Goal: Task Accomplishment & Management: Manage account settings

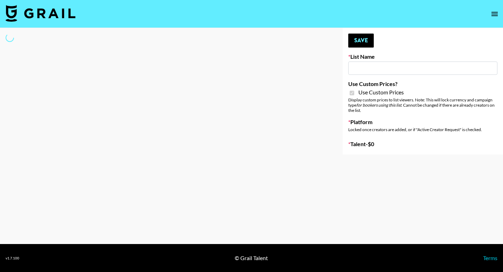
type input "Yap Freely x more MICRO CREATORS"
checkbox input "true"
select select "Brand"
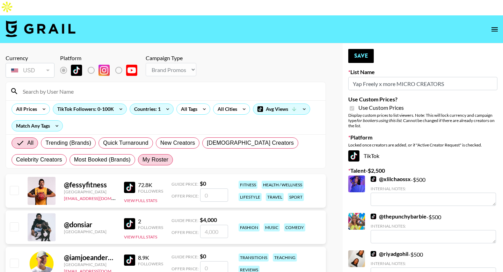
click at [156, 155] on span "My Roster" at bounding box center [155, 159] width 26 height 8
click at [142, 160] on input "My Roster" at bounding box center [142, 160] width 0 height 0
radio input "true"
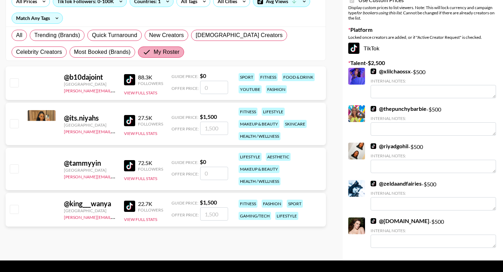
scroll to position [109, 0]
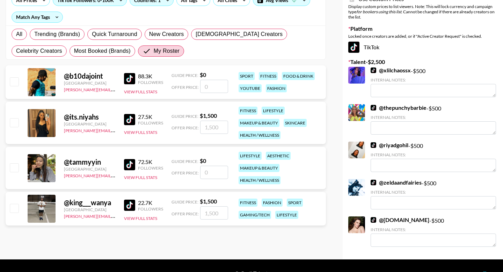
click at [16, 118] on input "checkbox" at bounding box center [14, 122] width 8 height 8
checkbox input "true"
type input "1500"
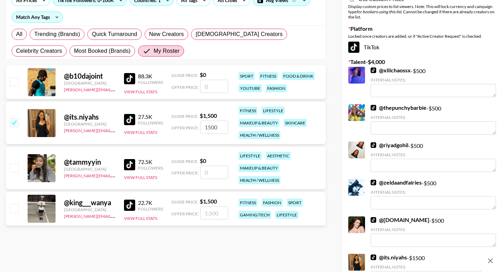
scroll to position [0, 0]
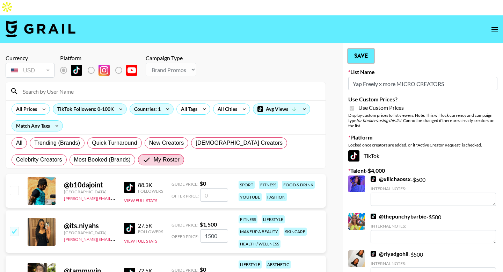
click at [367, 49] on button "Save" at bounding box center [360, 56] width 25 height 14
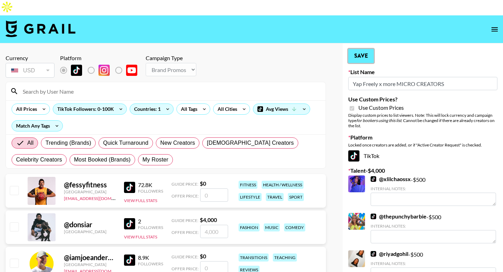
radio input "true"
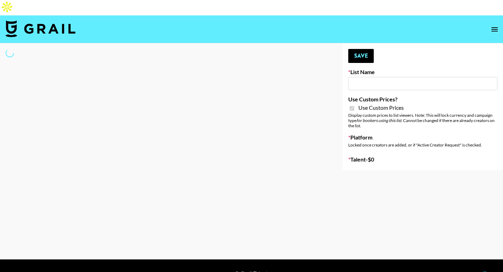
type input "Yap Freely x more MICRO CREATORS"
checkbox input "true"
select select "Brand"
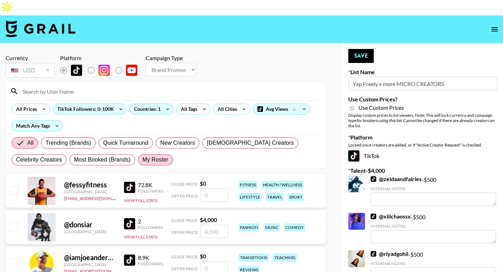
click at [159, 155] on span "My Roster" at bounding box center [155, 159] width 26 height 8
click at [142, 160] on input "My Roster" at bounding box center [142, 160] width 0 height 0
radio input "true"
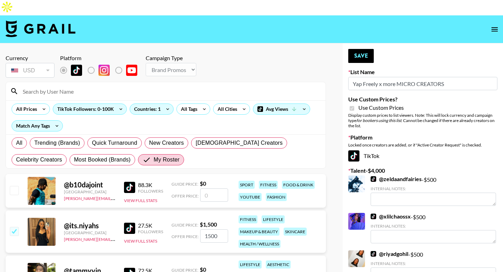
click at [365, 77] on input "Yap Freely x more MICRO CREATORS" at bounding box center [422, 83] width 149 height 13
click at [142, 155] on input "My Roster" at bounding box center [147, 159] width 11 height 8
click at [93, 86] on input at bounding box center [169, 91] width 303 height 11
type input "pickler"
click at [4, 119] on div "Currency USD USD ​ Platform Campaign Type Choose Type... Song Promos Brand Prom…" at bounding box center [165, 224] width 331 height 362
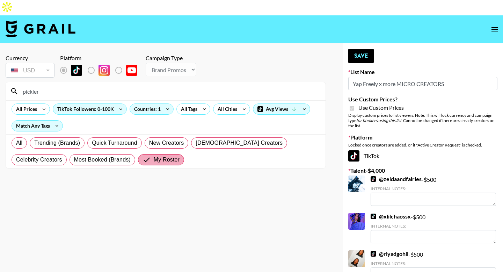
click at [154, 155] on span "My Roster" at bounding box center [167, 159] width 26 height 8
click at [142, 155] on input "My Roster" at bounding box center [147, 159] width 11 height 8
click at [19, 139] on span "All" at bounding box center [19, 143] width 6 height 8
click at [16, 143] on input "All" at bounding box center [16, 143] width 0 height 0
radio input "true"
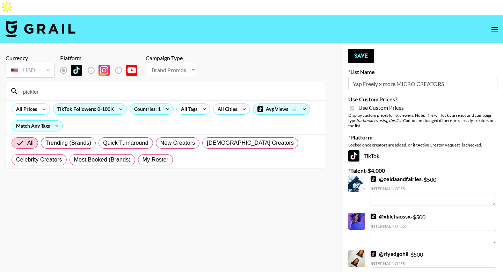
click at [66, 86] on input "pickler" at bounding box center [169, 91] width 303 height 11
click at [103, 104] on div "TikTok Followers: 0-100K" at bounding box center [89, 109] width 73 height 10
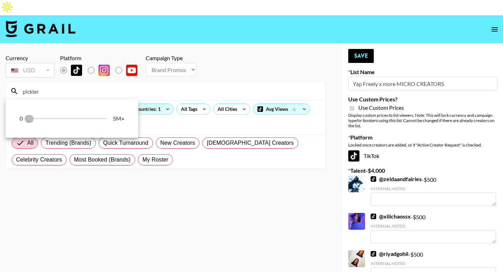
click at [81, 119] on div "0 0 100,000 5M+" at bounding box center [72, 118] width 105 height 10
click at [153, 77] on div at bounding box center [251, 136] width 503 height 272
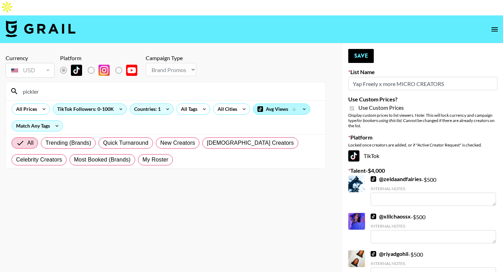
click at [279, 104] on div "Avg Views" at bounding box center [281, 109] width 57 height 10
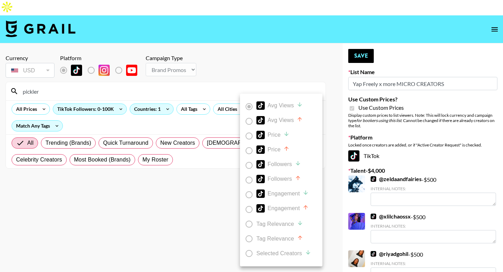
click at [249, 104] on label "Avg Views" at bounding box center [276, 106] width 69 height 15
click at [204, 115] on div at bounding box center [251, 136] width 503 height 272
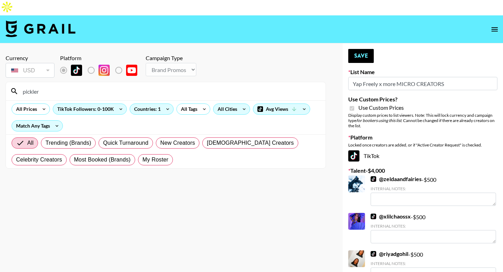
click at [223, 104] on div "All Cities" at bounding box center [225, 109] width 25 height 10
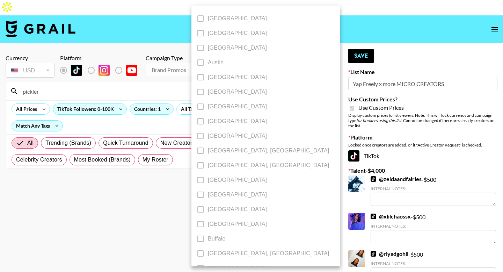
click at [154, 116] on div at bounding box center [251, 136] width 503 height 272
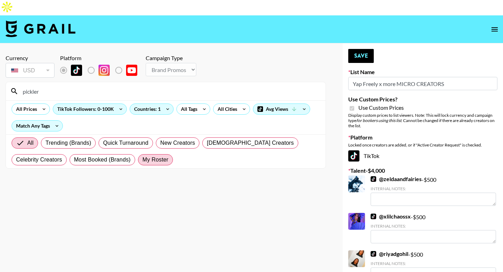
click at [144, 155] on span "My Roster" at bounding box center [155, 159] width 26 height 8
click at [142, 160] on input "My Roster" at bounding box center [142, 160] width 0 height 0
radio input "true"
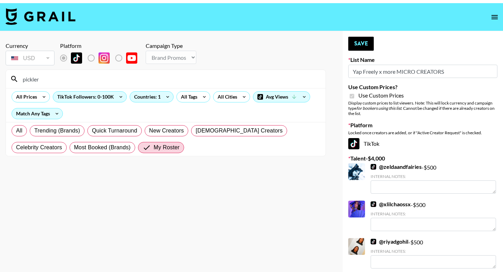
scroll to position [63, 0]
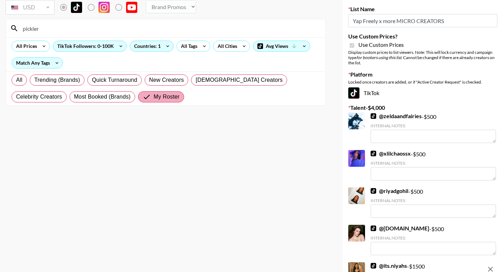
click at [154, 92] on span "My Roster" at bounding box center [167, 96] width 26 height 8
click at [142, 92] on input "My Roster" at bounding box center [147, 96] width 11 height 8
click at [21, 76] on span "All" at bounding box center [19, 80] width 6 height 8
click at [16, 80] on input "All" at bounding box center [16, 80] width 0 height 0
radio input "true"
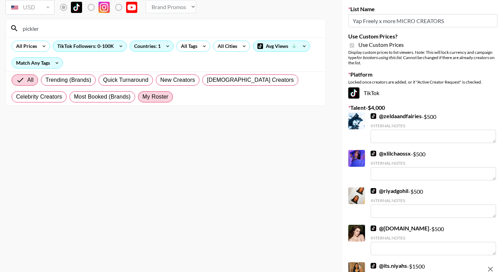
click at [149, 92] on span "My Roster" at bounding box center [155, 96] width 26 height 8
click at [142, 97] on input "My Roster" at bounding box center [142, 97] width 0 height 0
radio input "true"
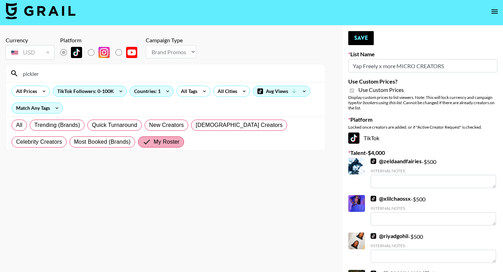
scroll to position [0, 0]
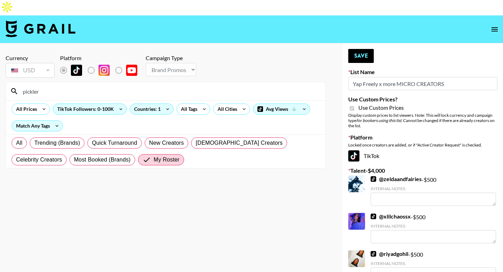
click at [86, 86] on input "pickler" at bounding box center [169, 91] width 303 height 11
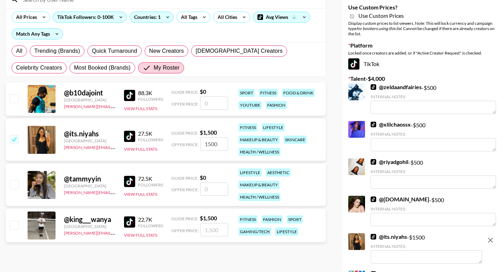
scroll to position [146, 0]
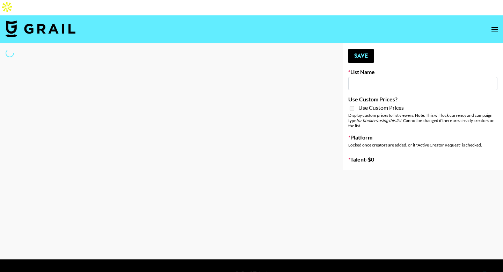
type input "Cetaphil SkinLABS brand immersion event in LDN"
select select "Song"
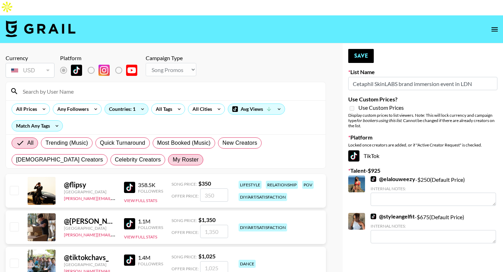
click at [172, 155] on span "My Roster" at bounding box center [185, 159] width 26 height 8
click at [172, 160] on input "My Roster" at bounding box center [172, 160] width 0 height 0
radio input "true"
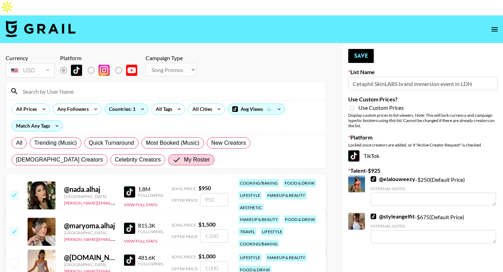
radio input "true"
checkbox input "true"
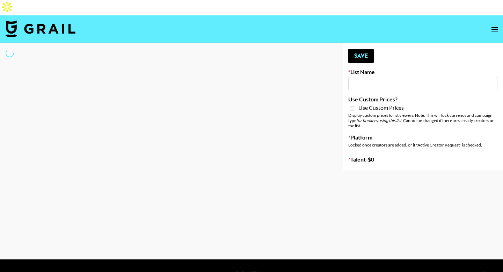
select select "Song"
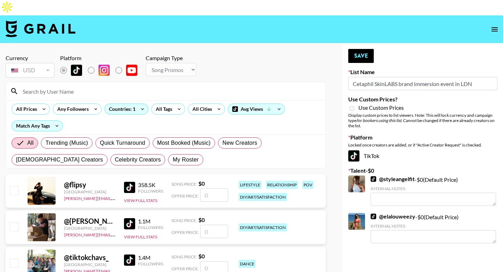
type input "Cetaphil SkinLABS brand immersion event in LDN"
click at [172, 155] on span "My Roster" at bounding box center [185, 159] width 26 height 8
click at [172, 160] on input "My Roster" at bounding box center [172, 160] width 0 height 0
radio input "true"
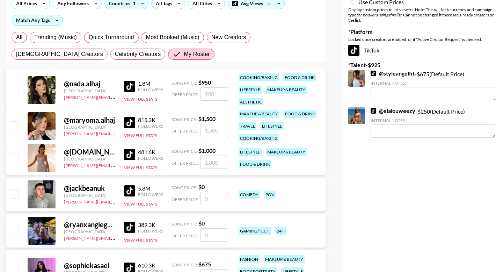
scroll to position [110, 0]
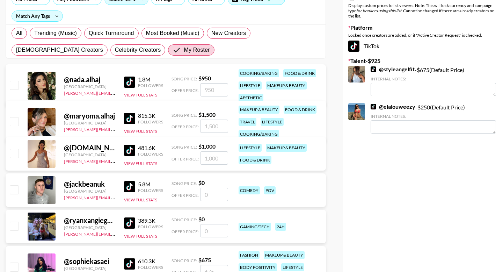
click at [213, 83] on input "number" at bounding box center [214, 89] width 28 height 13
checkbox input "true"
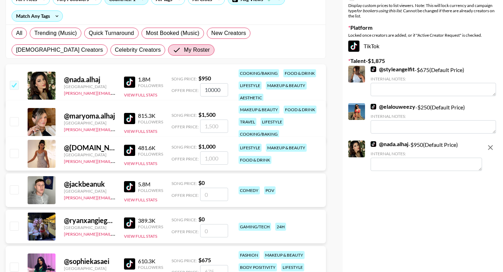
type input "10000"
click at [205, 119] on input "number" at bounding box center [214, 125] width 28 height 13
checkbox input "true"
type input "5"
checkbox input "false"
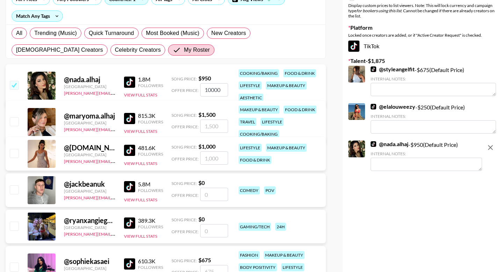
checkbox input "true"
type input "7000"
click at [210, 151] on input "number" at bounding box center [214, 157] width 28 height 13
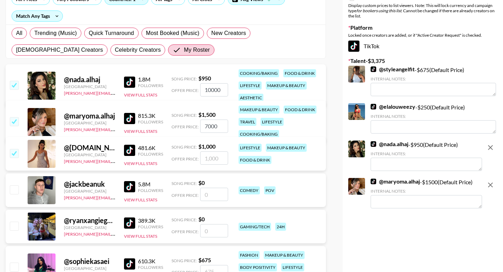
checkbox input "true"
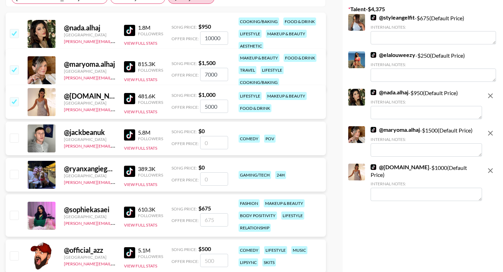
scroll to position [180, 0]
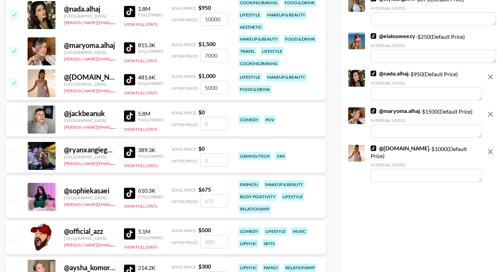
type input "5000"
click at [209, 194] on input "number" at bounding box center [214, 200] width 28 height 13
checkbox input "true"
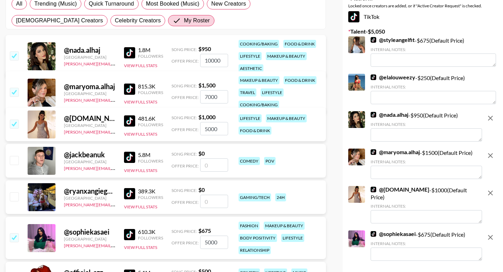
scroll to position [105, 0]
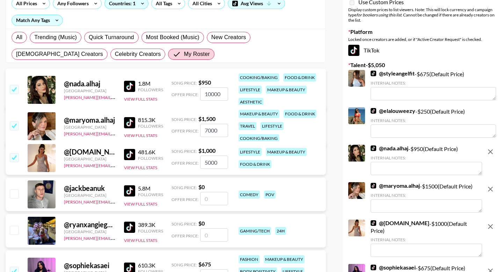
type input "5000"
click at [13, 85] on input "checkbox" at bounding box center [14, 89] width 8 height 8
checkbox input "false"
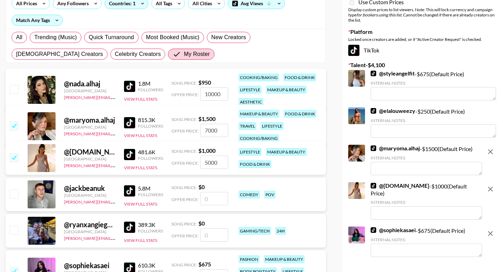
click at [14, 121] on input "checkbox" at bounding box center [14, 125] width 8 height 8
checkbox input "false"
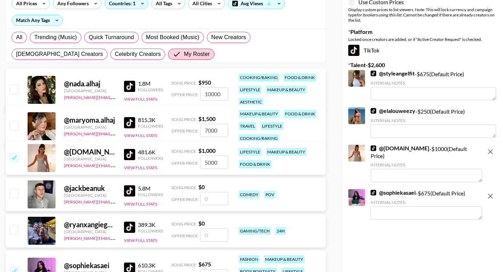
click at [15, 141] on div "@ israa.alhaj.ar United Kingdom joseph@grail-talent.com 481.6K Followers View F…" at bounding box center [166, 158] width 320 height 34
click at [15, 153] on input "checkbox" at bounding box center [14, 157] width 8 height 8
checkbox input "false"
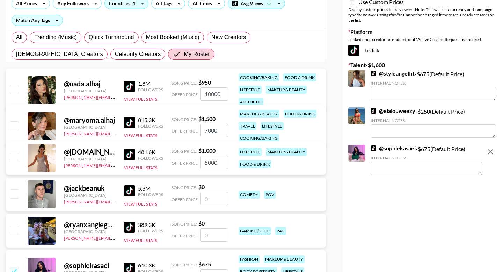
scroll to position [173, 0]
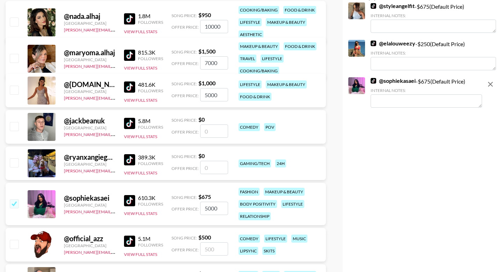
click at [15, 199] on input "checkbox" at bounding box center [14, 203] width 8 height 8
checkbox input "false"
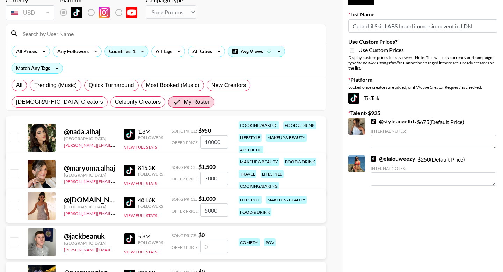
scroll to position [48, 0]
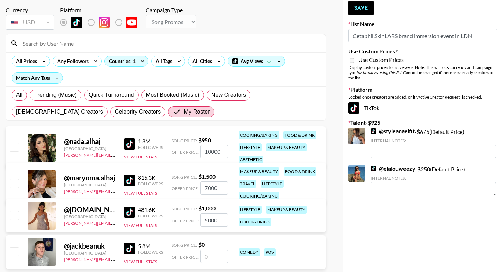
click at [14, 142] on input "checkbox" at bounding box center [14, 146] width 8 height 8
checkbox input "true"
click at [405, 219] on textarea at bounding box center [425, 225] width 111 height 13
type textarea "£9,000"
click at [15, 179] on input "checkbox" at bounding box center [14, 183] width 8 height 8
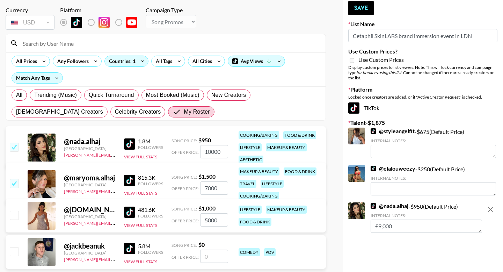
checkbox input "true"
click at [11, 210] on input "checkbox" at bounding box center [14, 214] width 8 height 8
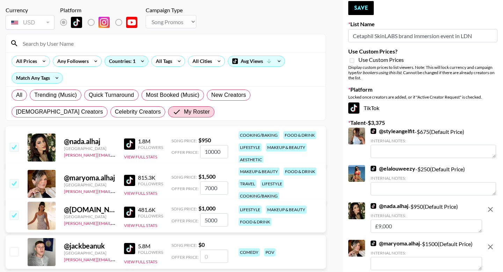
checkbox input "true"
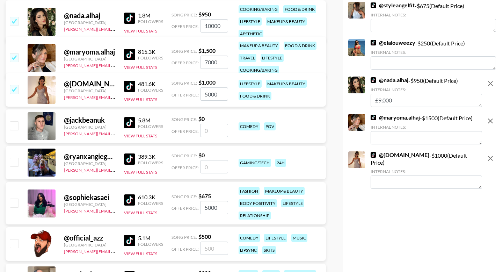
scroll to position [219, 0]
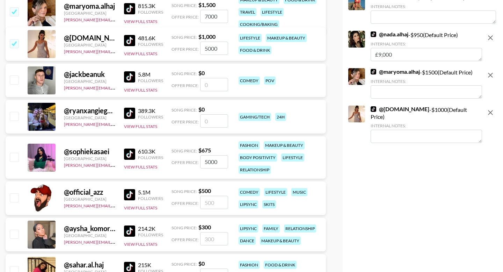
click at [12, 153] on input "checkbox" at bounding box center [14, 157] width 8 height 8
checkbox input "true"
click at [15, 229] on input "checkbox" at bounding box center [14, 233] width 8 height 8
checkbox input "true"
type input "300"
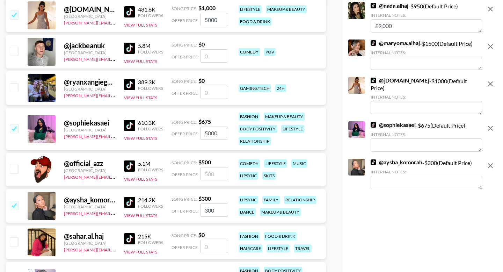
scroll to position [280, 0]
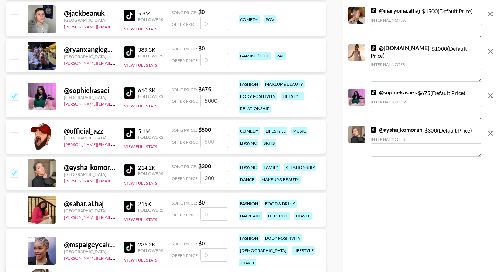
click at [13, 201] on div "@ sahar.al.haj United Kingdom joseph@grail-talent.com 215K Followers View Full …" at bounding box center [166, 210] width 320 height 34
click at [14, 205] on input "checkbox" at bounding box center [14, 209] width 8 height 8
checkbox input "false"
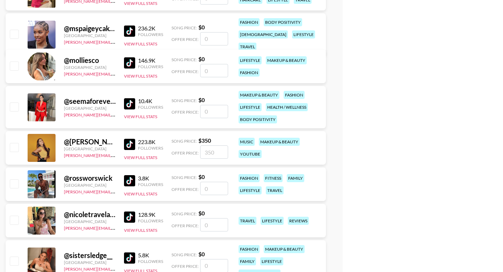
scroll to position [506, 0]
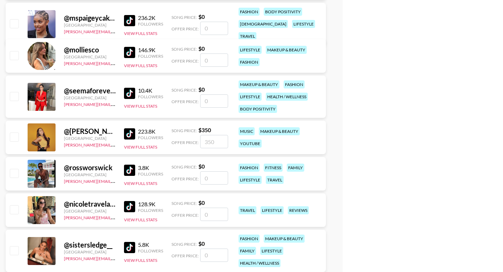
click at [15, 92] on input "checkbox" at bounding box center [14, 96] width 8 height 8
checkbox input "false"
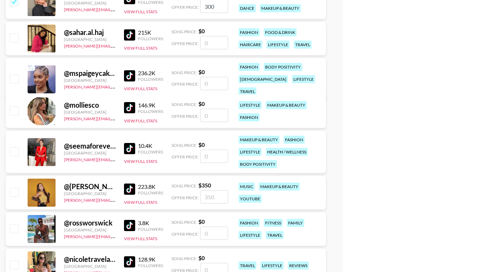
scroll to position [452, 0]
click at [14, 74] on input "checkbox" at bounding box center [14, 78] width 8 height 8
checkbox input "false"
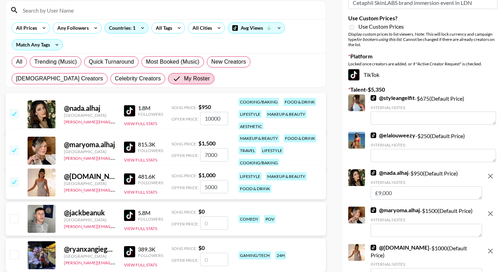
scroll to position [83, 0]
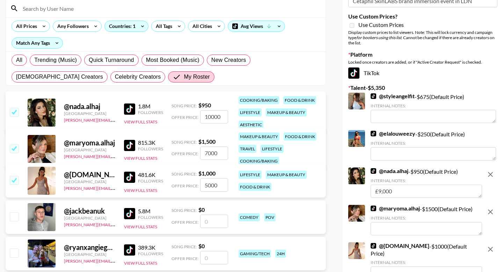
click at [390, 184] on textarea "£9,000" at bounding box center [425, 190] width 111 height 13
click at [390, 222] on textarea at bounding box center [425, 228] width 111 height 13
paste textarea "£9,000"
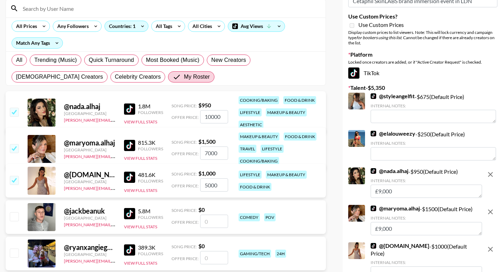
click at [381, 222] on textarea "£9,000" at bounding box center [425, 228] width 111 height 13
type textarea "£5,000"
click at [388, 266] on textarea at bounding box center [425, 272] width 111 height 13
paste textarea "£9,000"
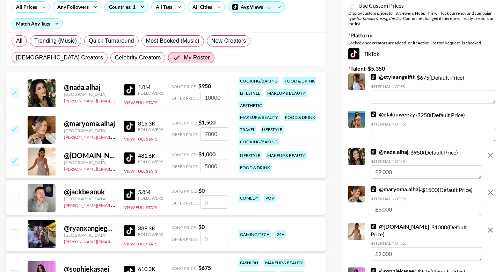
scroll to position [125, 0]
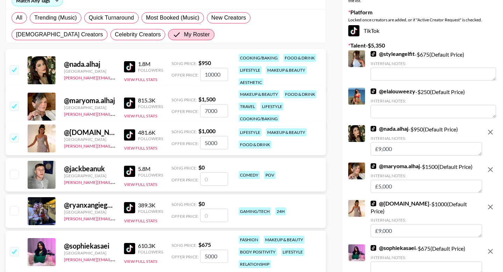
click at [380, 224] on textarea "£9,000" at bounding box center [425, 230] width 111 height 13
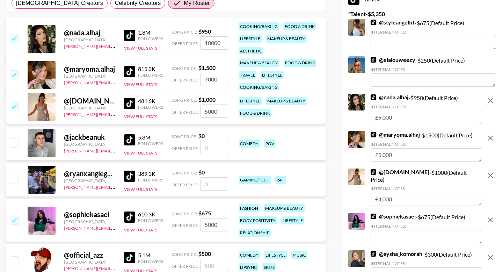
scroll to position [164, 0]
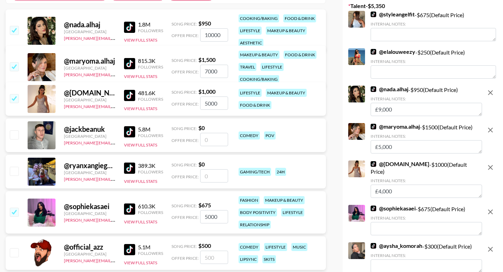
type textarea "£4,000"
click at [389, 222] on textarea at bounding box center [425, 228] width 111 height 13
paste textarea "£9,000"
click at [381, 222] on textarea "£9,000" at bounding box center [425, 228] width 111 height 13
type textarea "£5,000"
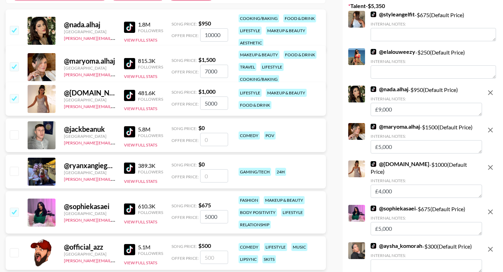
click at [388, 259] on textarea at bounding box center [425, 265] width 111 height 13
paste textarea "£9,000"
click at [381, 259] on textarea "£9,000" at bounding box center [425, 265] width 111 height 13
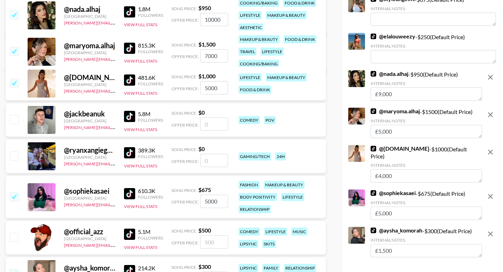
scroll to position [0, 0]
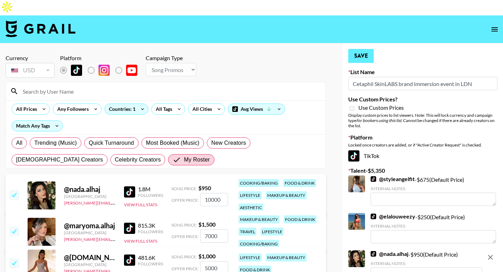
type textarea "£1,500"
click at [364, 49] on button "Save" at bounding box center [360, 56] width 25 height 14
radio input "true"
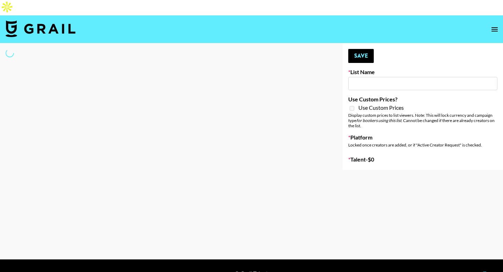
type input "Content Labs for Canva"
select select "Brand"
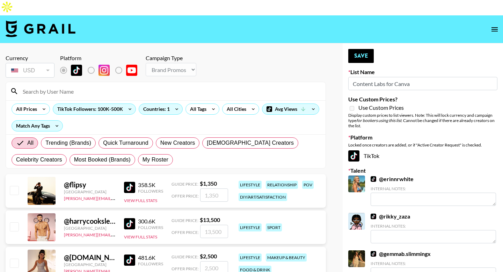
click at [101, 86] on input at bounding box center [169, 91] width 303 height 11
click at [8, 191] on div "@ flipsy [GEOGRAPHIC_DATA] [PERSON_NAME][EMAIL_ADDRESS][DOMAIN_NAME] 358.5K Fol…" at bounding box center [166, 191] width 320 height 34
click at [149, 155] on span "My Roster" at bounding box center [155, 159] width 26 height 8
click at [142, 160] on input "My Roster" at bounding box center [142, 160] width 0 height 0
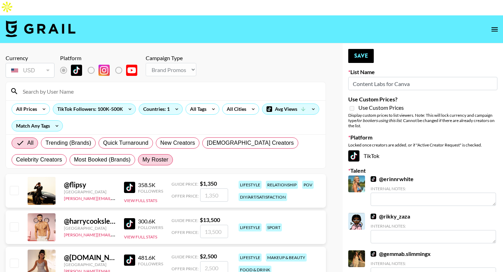
radio input "true"
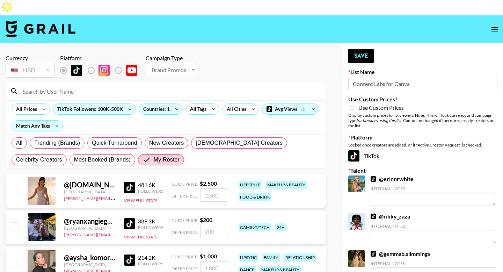
scroll to position [72, 0]
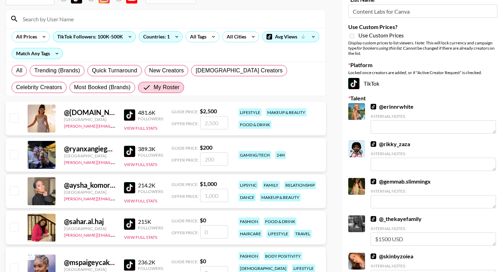
click at [16, 113] on input "checkbox" at bounding box center [14, 117] width 8 height 8
checkbox input "true"
type input "2500"
click at [200, 116] on input "2500" at bounding box center [214, 122] width 28 height 13
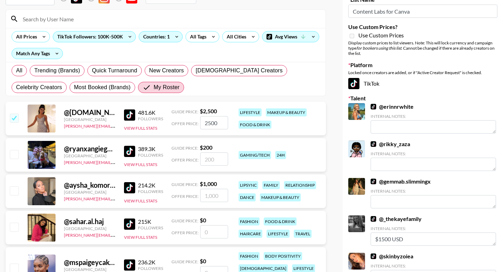
click at [200, 116] on input "2500" at bounding box center [214, 122] width 28 height 13
click at [217, 116] on input "2500" at bounding box center [214, 122] width 28 height 13
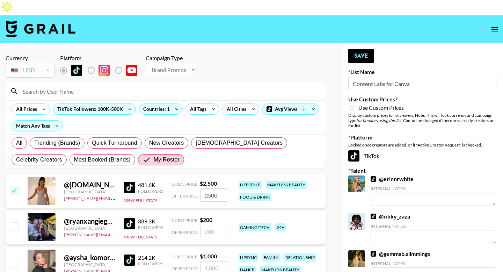
scroll to position [94, 0]
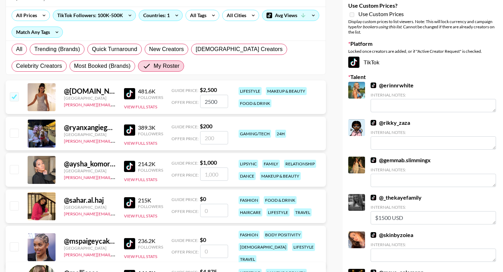
click at [210, 131] on input "number" at bounding box center [214, 137] width 28 height 13
checkbox input "true"
click at [208, 131] on input "1500" at bounding box center [214, 137] width 28 height 13
type input "1000"
click at [213, 167] on input "number" at bounding box center [214, 173] width 28 height 13
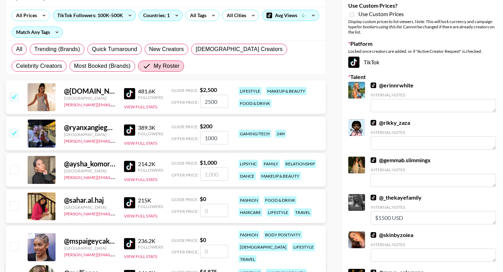
click at [18, 165] on input "checkbox" at bounding box center [14, 169] width 8 height 8
checkbox input "true"
type input "1000"
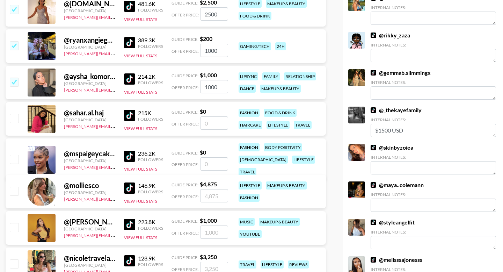
scroll to position [260, 0]
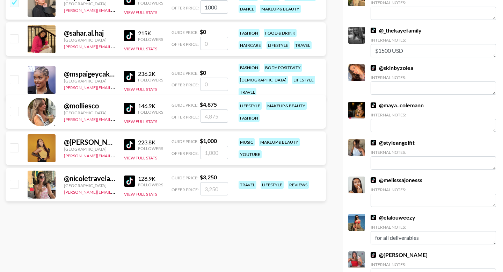
click at [15, 143] on input "checkbox" at bounding box center [14, 147] width 8 height 8
checkbox input "true"
click at [210, 146] on input "1000" at bounding box center [214, 152] width 28 height 13
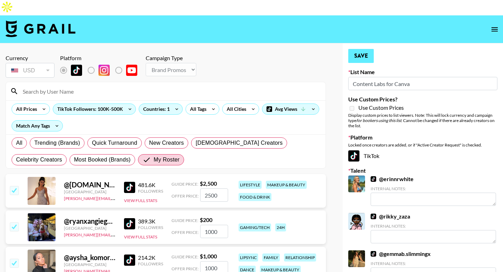
type input "1200"
click at [359, 49] on button "Save" at bounding box center [360, 56] width 25 height 14
radio input "true"
